Goal: Navigation & Orientation: Find specific page/section

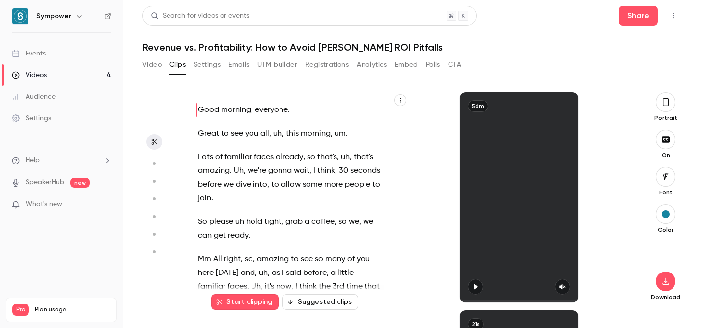
click at [154, 63] on button "Video" at bounding box center [152, 65] width 19 height 16
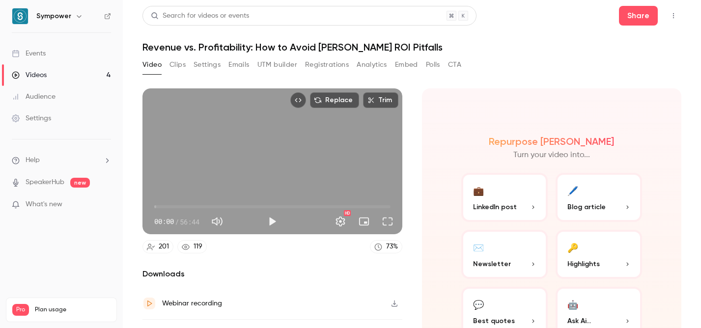
click at [179, 67] on button "Clips" at bounding box center [178, 65] width 16 height 16
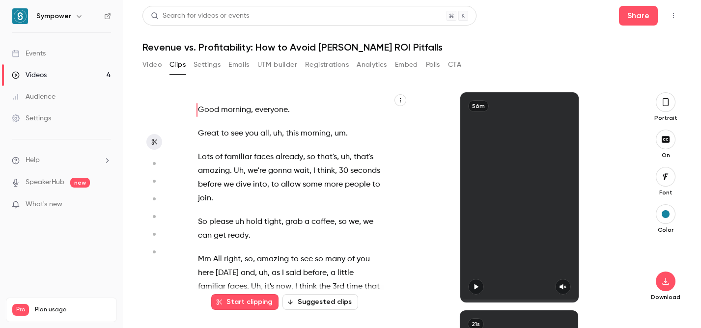
click at [328, 64] on button "Registrations" at bounding box center [327, 65] width 44 height 16
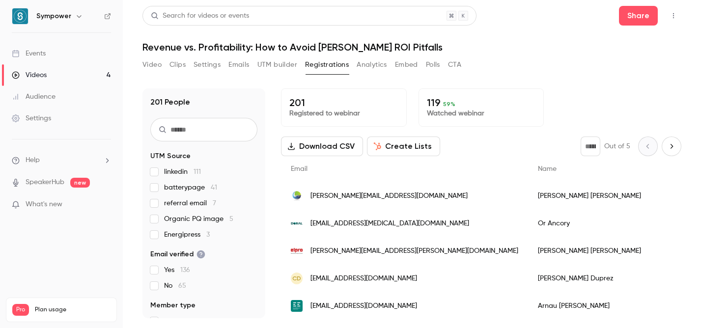
click at [457, 65] on button "CTA" at bounding box center [454, 65] width 13 height 16
